Goal: Task Accomplishment & Management: Use online tool/utility

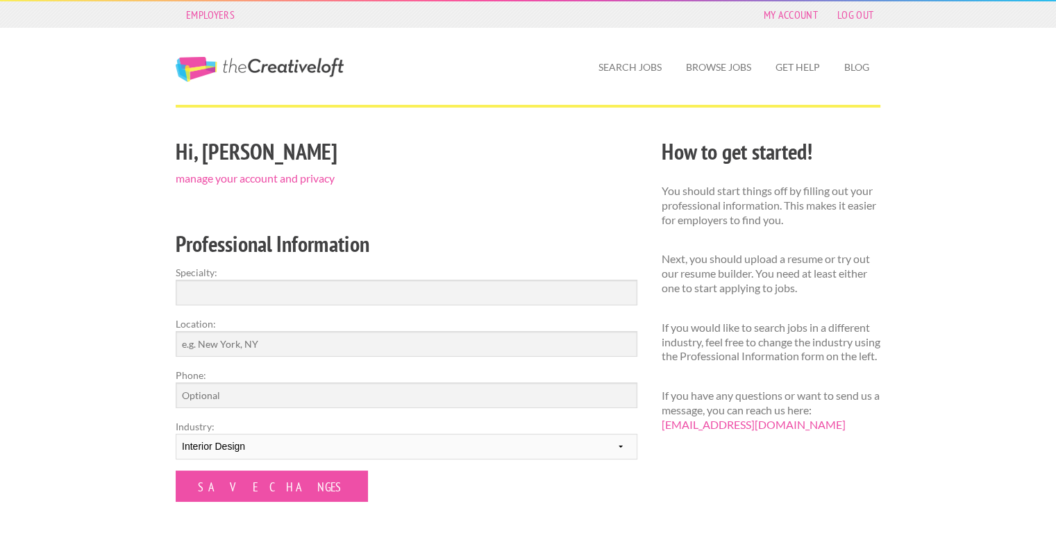
click at [62, 297] on div "Employers My Account Log Out The Creative Loft Search Jobs Browse Jobs Get Help…" at bounding box center [528, 431] width 1056 height 862
click at [242, 338] on input "Location:" at bounding box center [407, 344] width 462 height 26
click at [625, 66] on link "Search Jobs" at bounding box center [629, 67] width 85 height 32
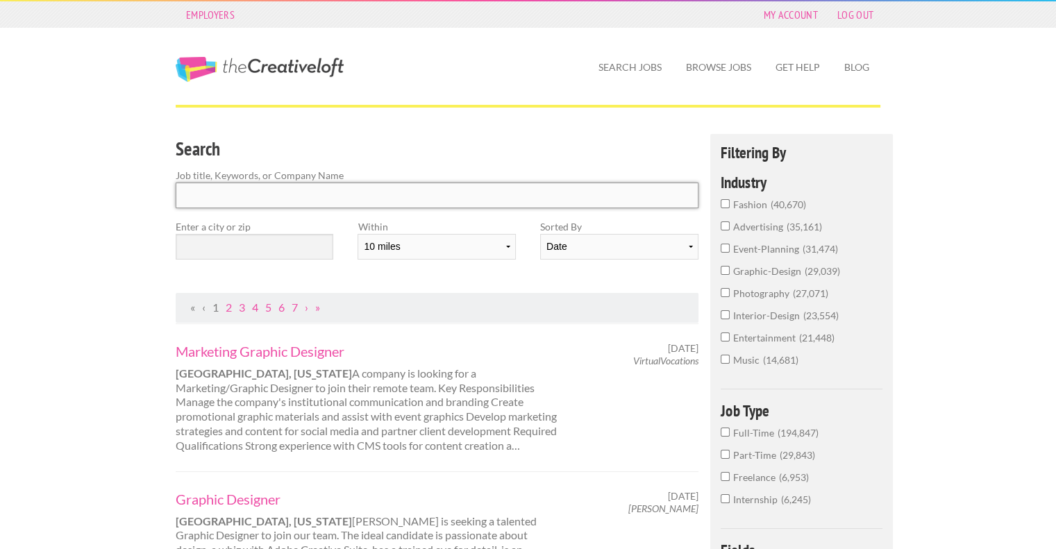
click at [199, 194] on input "Search" at bounding box center [437, 196] width 523 height 26
click at [257, 244] on input "text" at bounding box center [255, 247] width 158 height 26
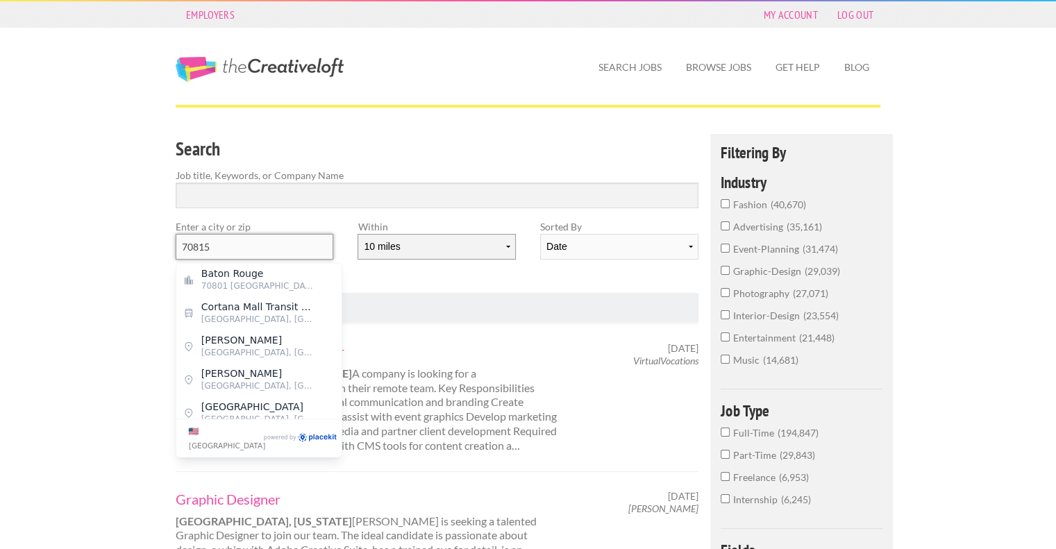
type input "70815"
click at [459, 256] on select "10 miles 20 miles 50 miles 100 miles 200 miles 300 miles 400 miles 500 miles" at bounding box center [437, 247] width 158 height 26
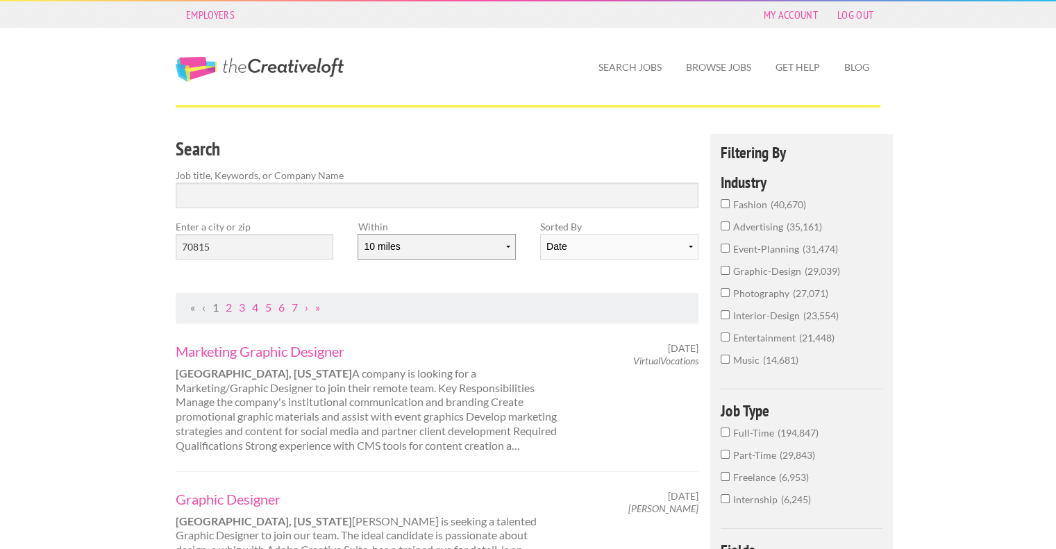
select select "50"
click at [358, 234] on select "10 miles 20 miles 50 miles 100 miles 200 miles 300 miles 400 miles 500 miles" at bounding box center [437, 247] width 158 height 26
click at [343, 189] on input "Search" at bounding box center [437, 196] width 523 height 26
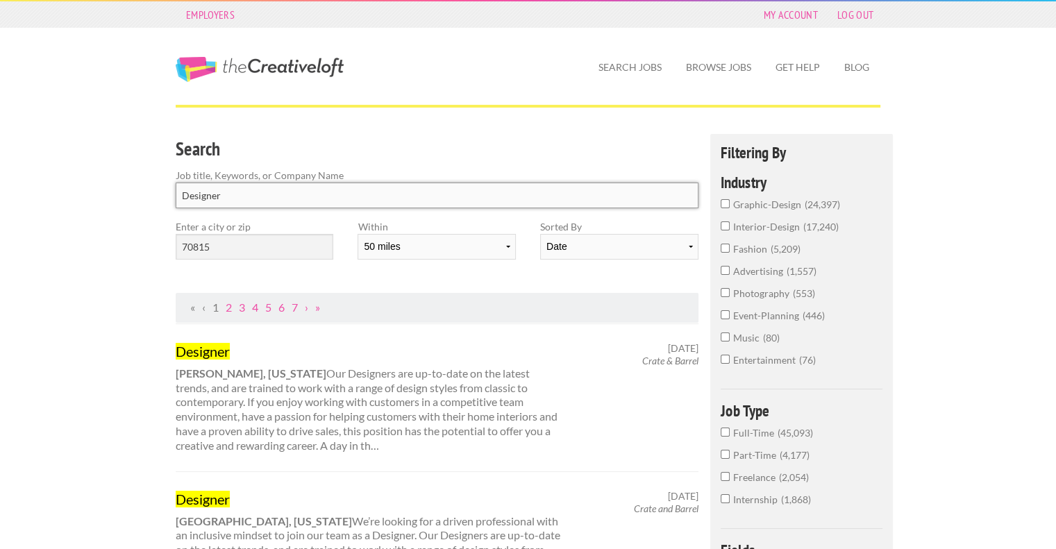
type input "Designer"
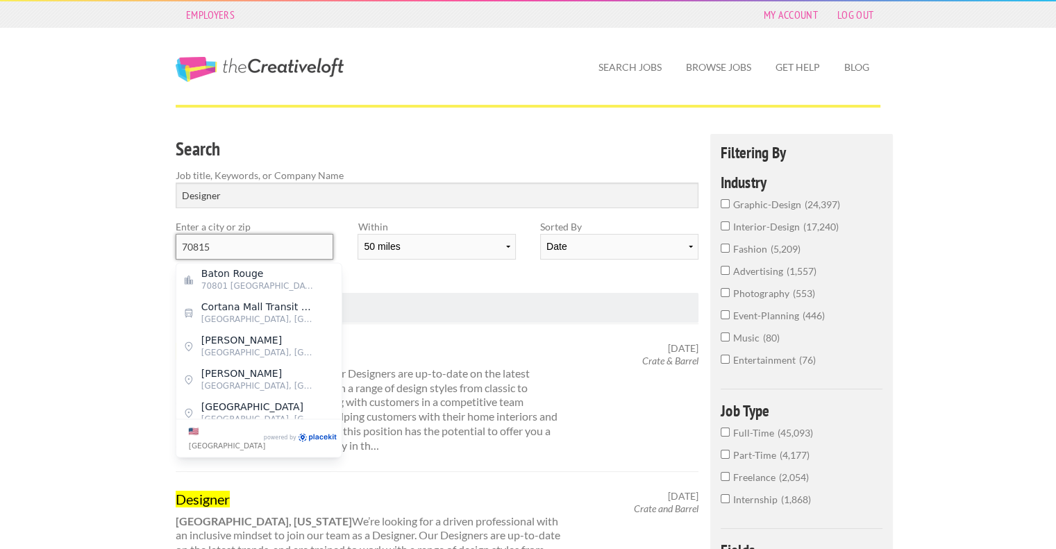
click at [277, 247] on input "70815" at bounding box center [255, 247] width 158 height 26
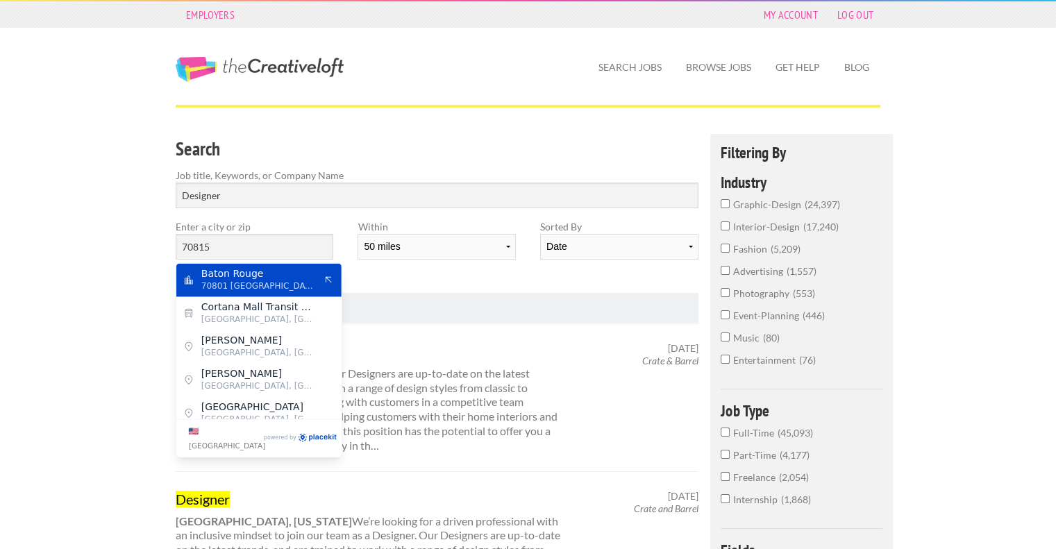
click at [278, 283] on span "70801 United States of America" at bounding box center [258, 286] width 114 height 12
type input "Baton Rouge"
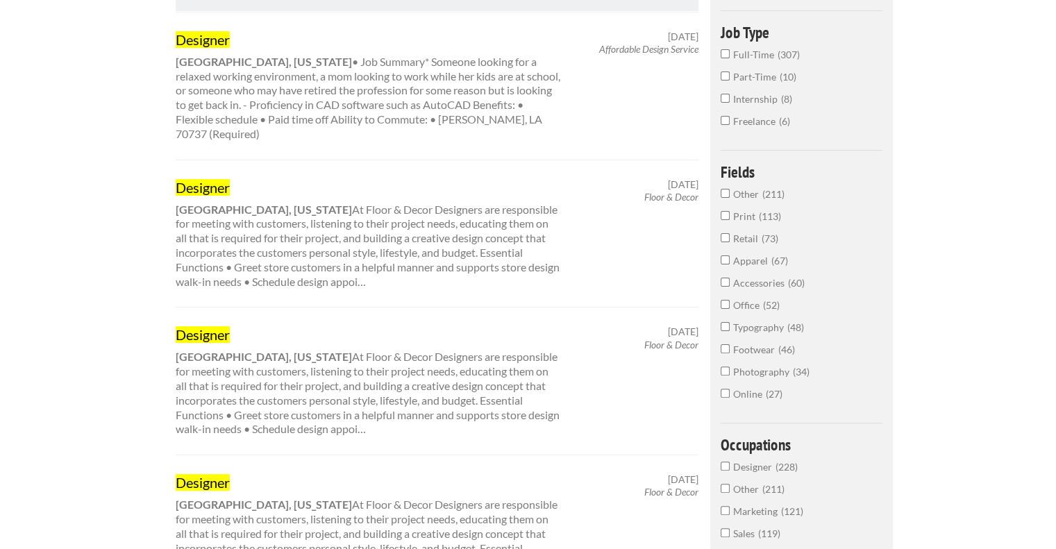
scroll to position [208, 0]
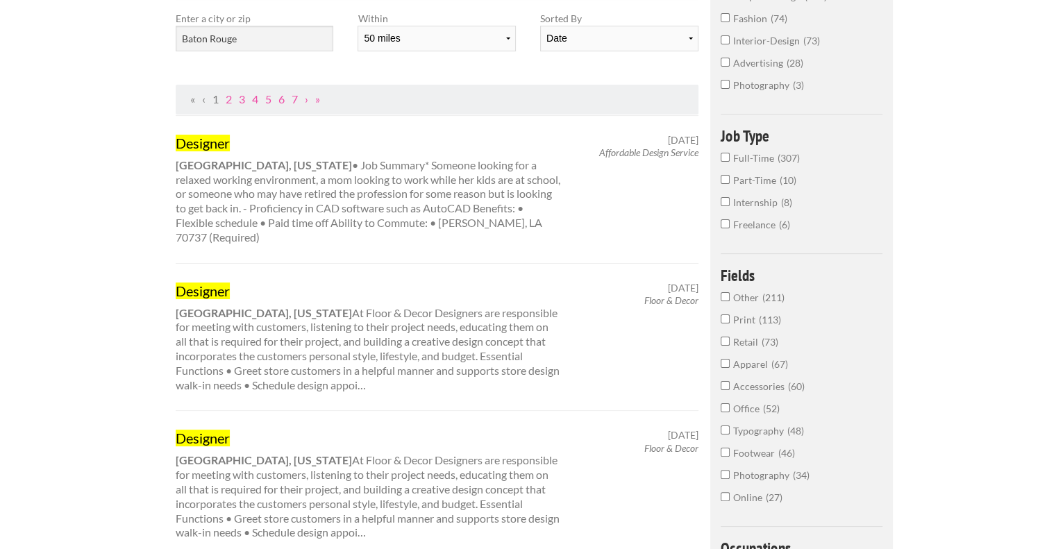
click at [348, 183] on div "Designer Gonzales, Louisiana • Job Summary* Someone looking for a relaxed worki…" at bounding box center [369, 189] width 410 height 111
click at [293, 191] on div "Designer Gonzales, Louisiana • Job Summary* Someone looking for a relaxed worki…" at bounding box center [369, 189] width 410 height 111
click at [271, 187] on div "Designer Gonzales, Louisiana • Job Summary* Someone looking for a relaxed worki…" at bounding box center [369, 189] width 410 height 111
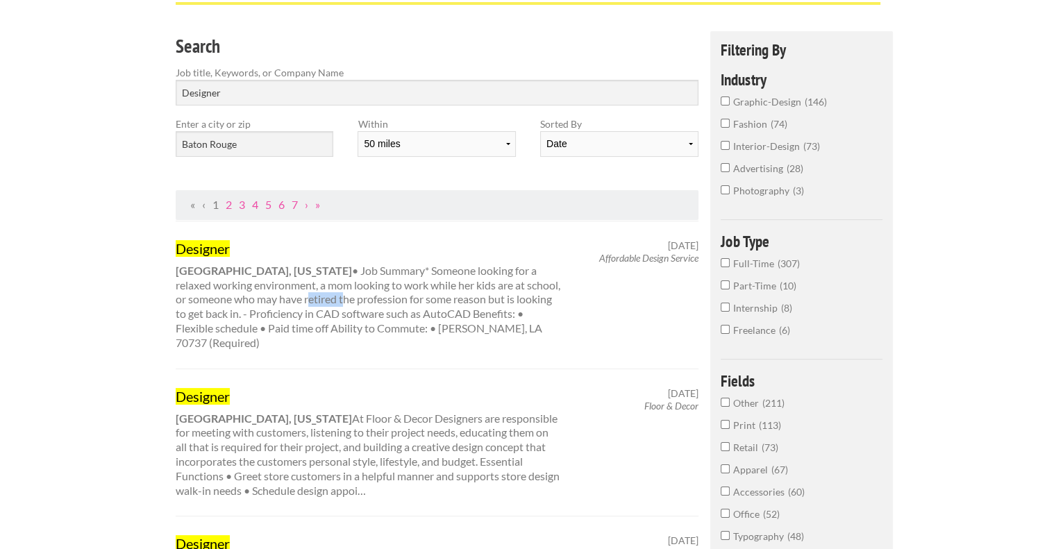
scroll to position [0, 0]
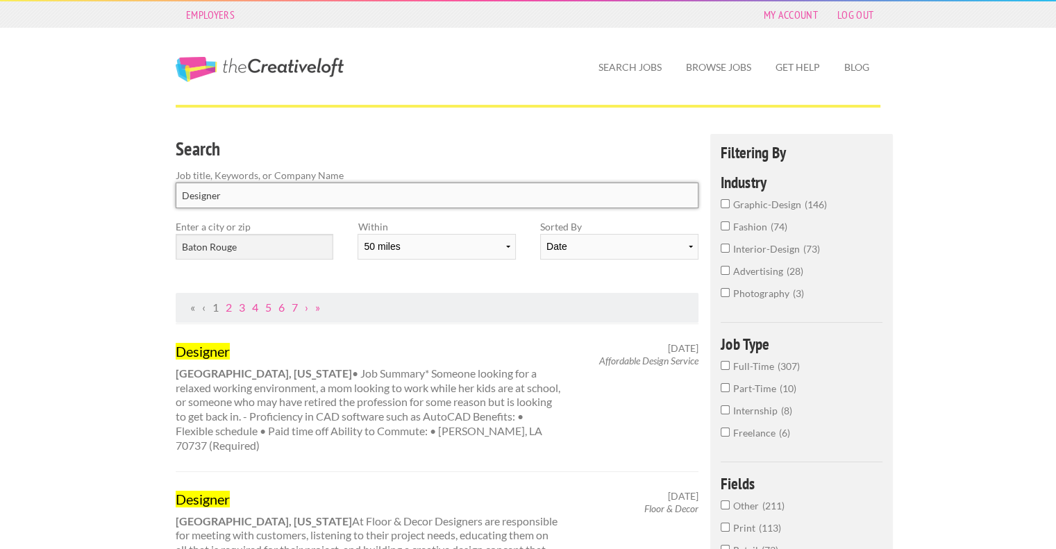
drag, startPoint x: 234, startPoint y: 194, endPoint x: 175, endPoint y: 194, distance: 59.0
click at [175, 194] on div "Search Job title, Keywords, or Company Name Designer" at bounding box center [437, 176] width 547 height 85
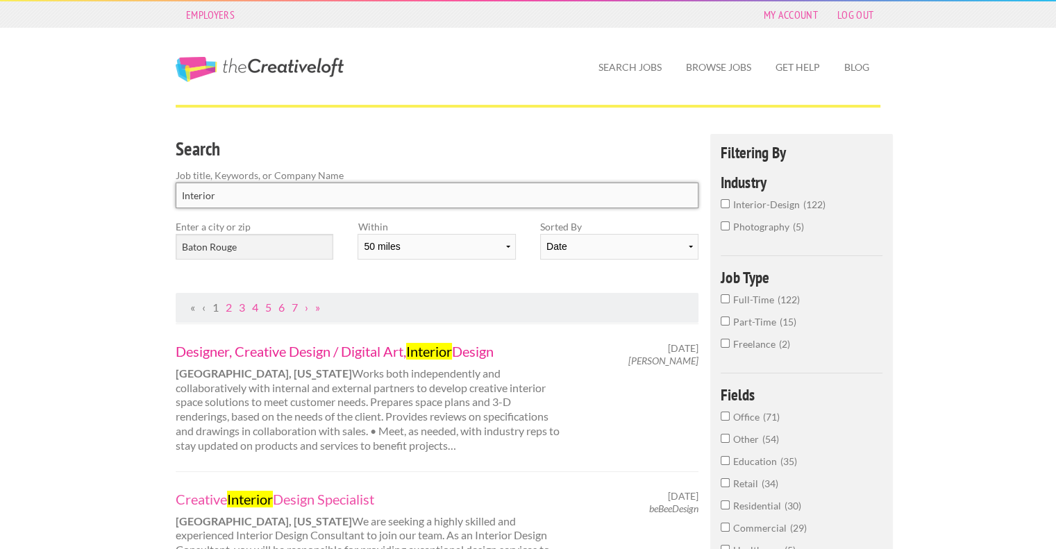
type input "Interior"
click at [311, 353] on link "Designer, Creative Design ​/ Digital Art, Interior Design" at bounding box center [369, 351] width 386 height 18
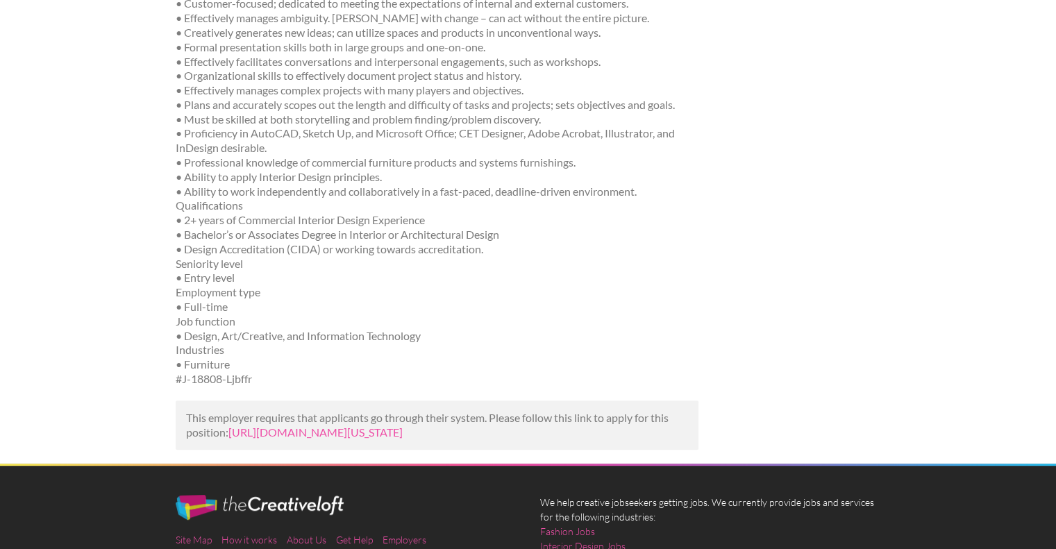
scroll to position [764, 0]
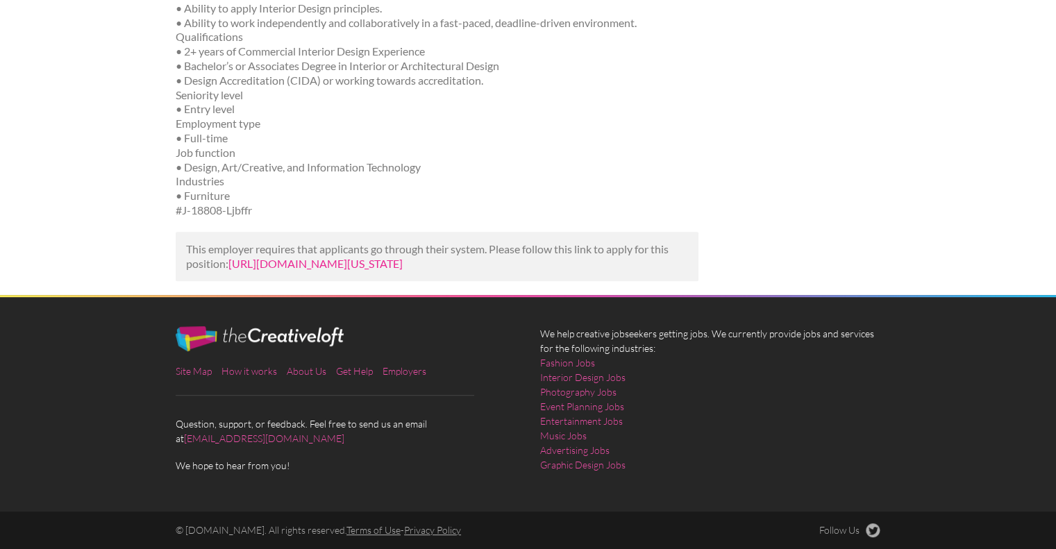
click at [247, 261] on link "https://www.learn4good.com/jobs/baton-rouge/louisiana/design_and_multimedia/445…" at bounding box center [315, 263] width 174 height 13
